Goal: Find specific page/section: Find specific page/section

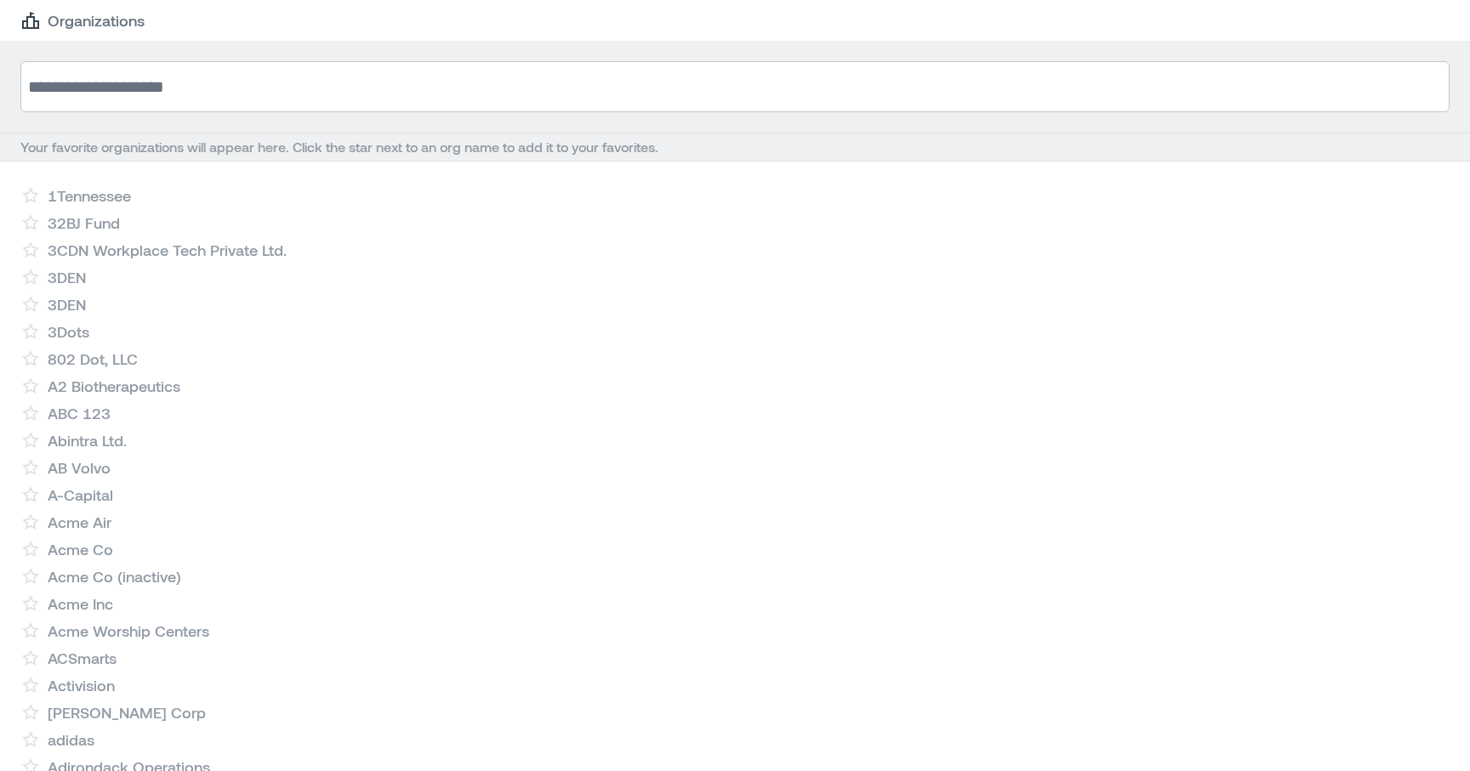
click at [180, 105] on input at bounding box center [734, 86] width 1429 height 51
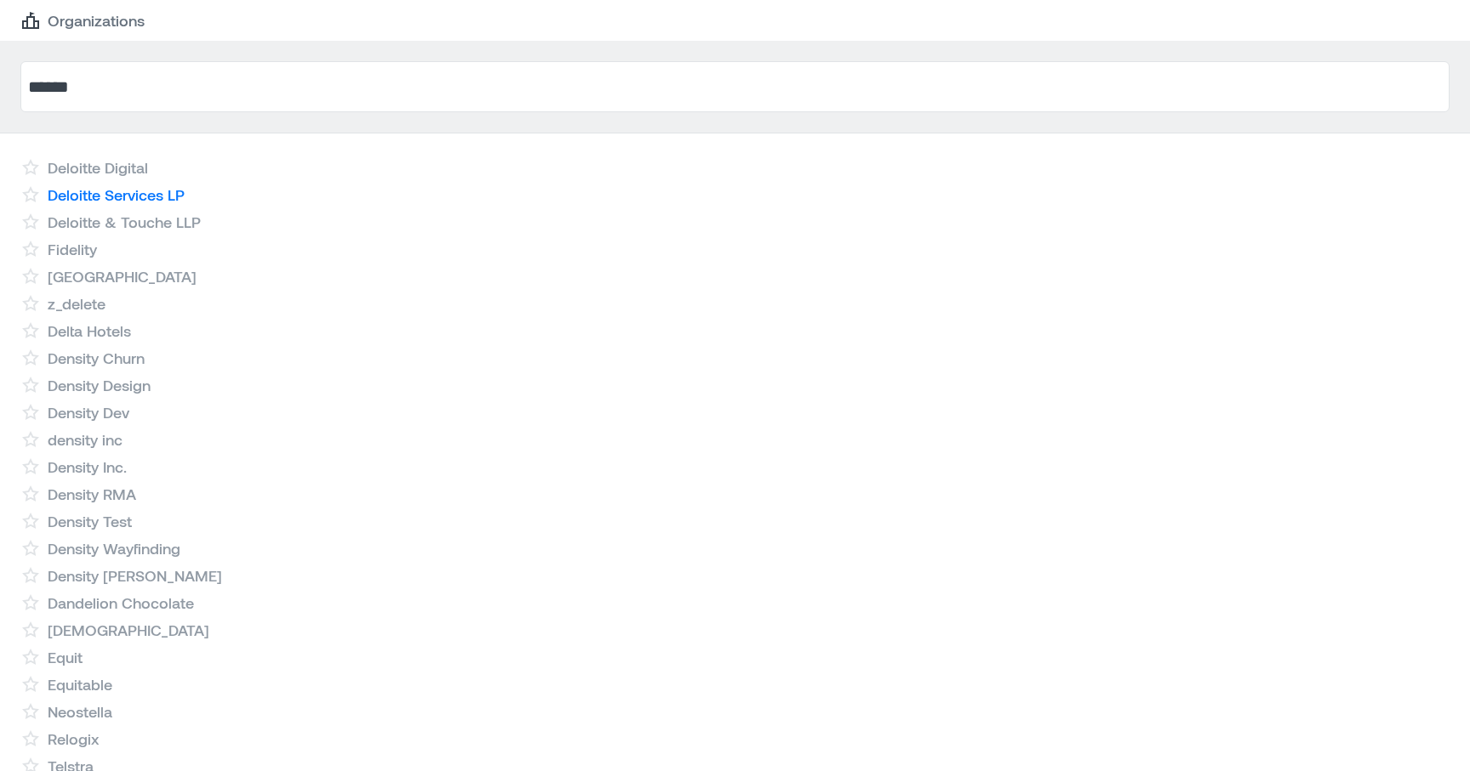
type input "******"
click at [156, 193] on link "Deloitte Services LP" at bounding box center [116, 195] width 137 height 20
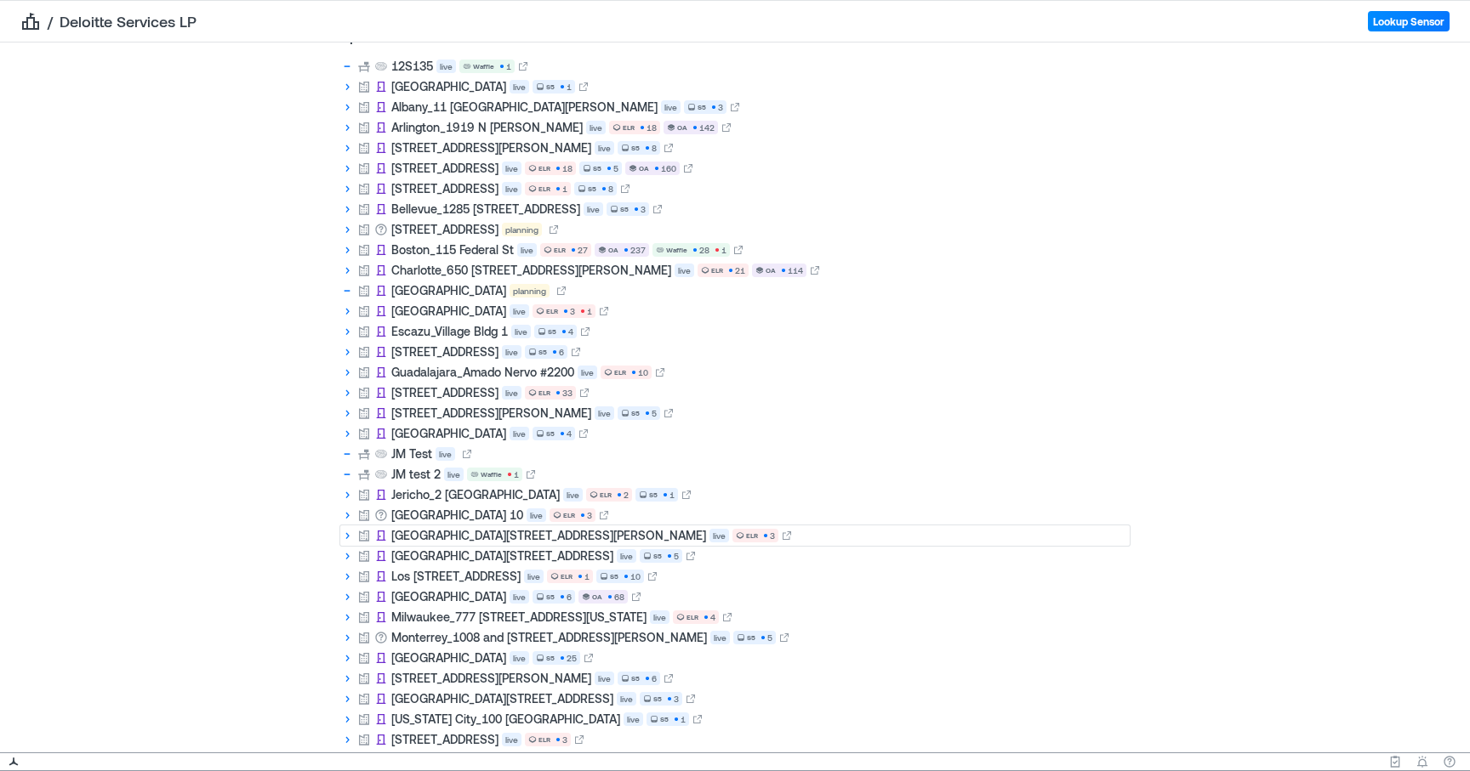
scroll to position [175, 0]
click at [348, 560] on icon at bounding box center [347, 558] width 14 height 14
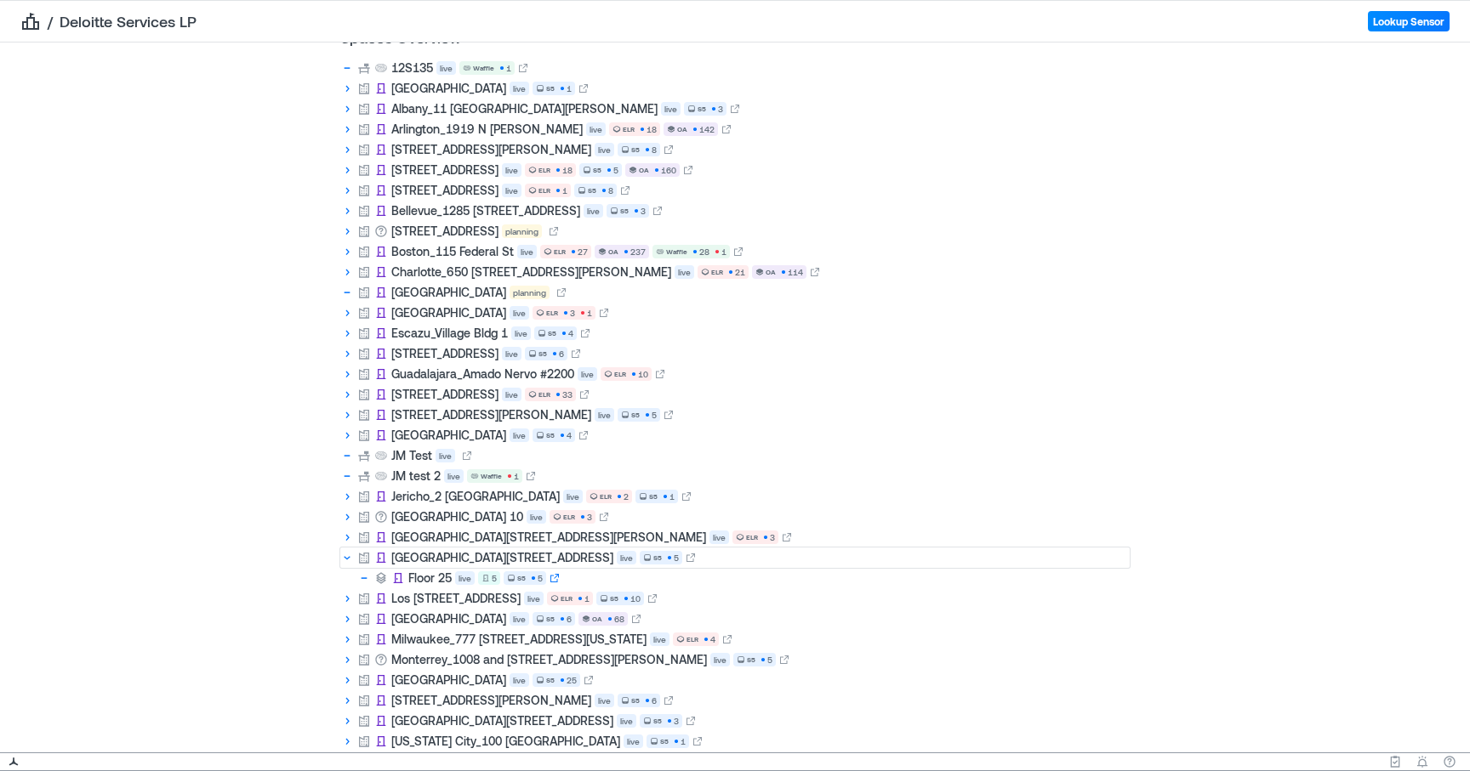
click at [560, 581] on icon at bounding box center [554, 578] width 10 height 10
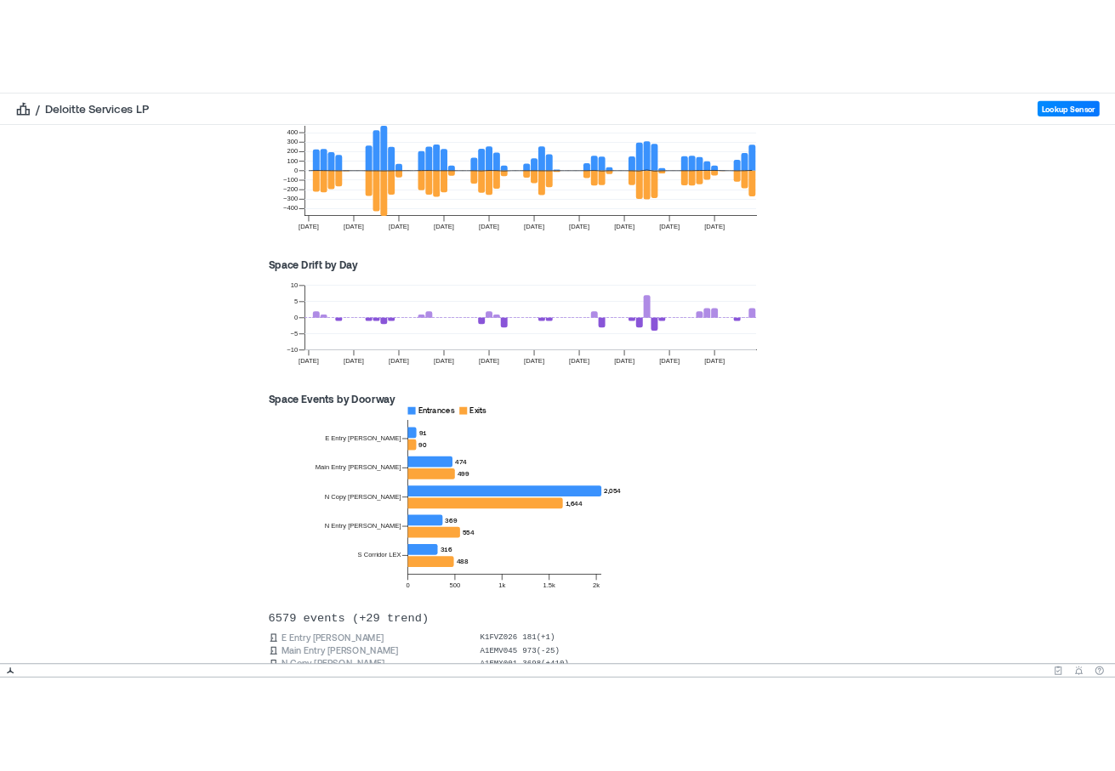
scroll to position [346, 0]
